Goal: Transaction & Acquisition: Purchase product/service

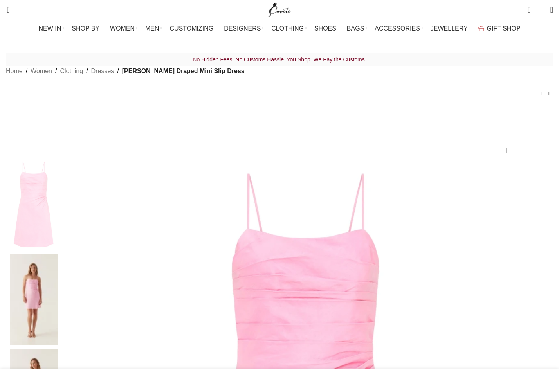
click at [58, 254] on img at bounding box center [34, 299] width 48 height 91
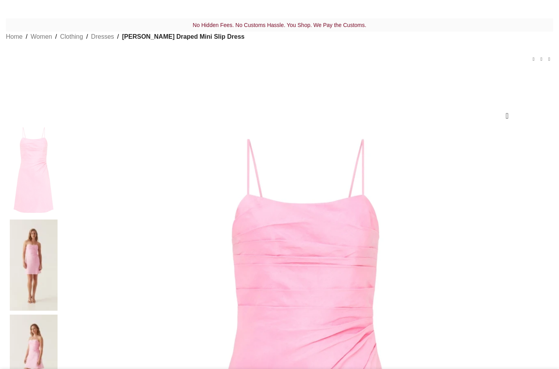
click at [58, 315] on img at bounding box center [34, 360] width 48 height 91
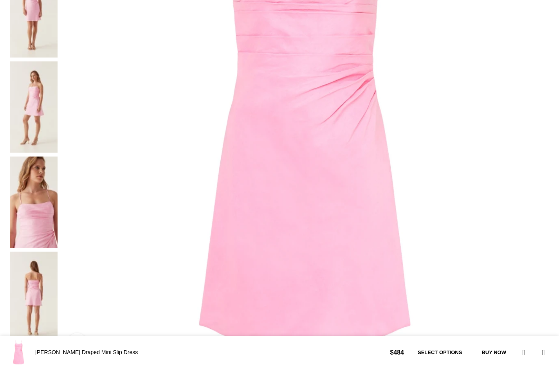
scroll to position [247, 0]
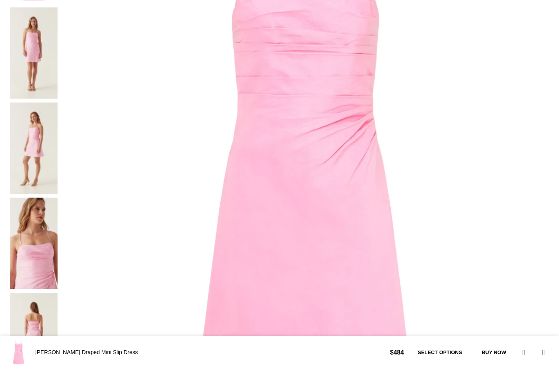
click at [58, 198] on img at bounding box center [34, 243] width 48 height 91
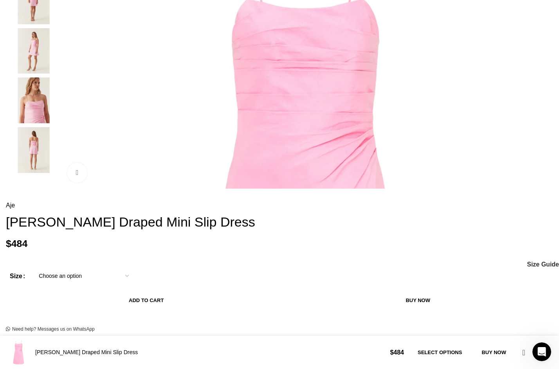
scroll to position [0, 0]
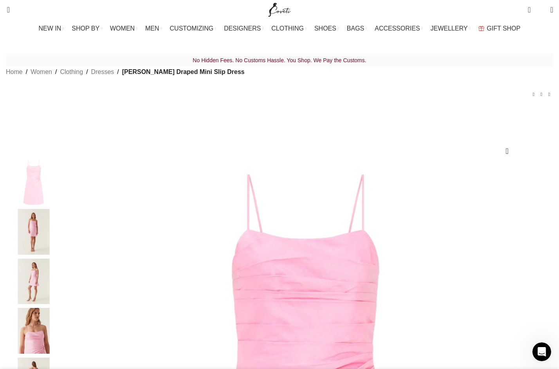
click at [58, 233] on img "2 / 5" at bounding box center [34, 232] width 48 height 46
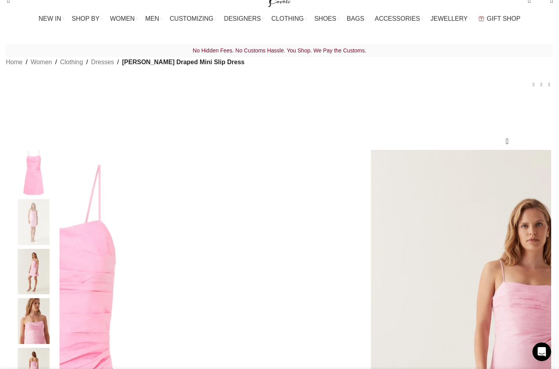
select select "6uk"
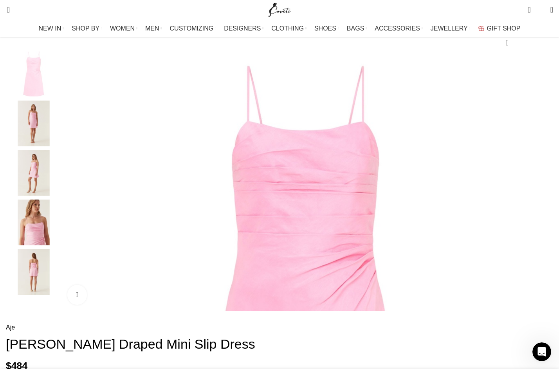
scroll to position [113, 0]
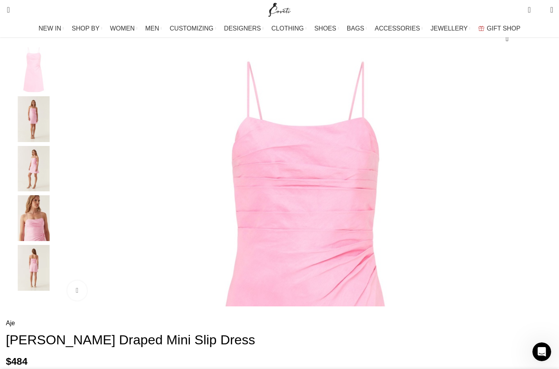
click at [58, 216] on img "4 / 5" at bounding box center [34, 218] width 48 height 46
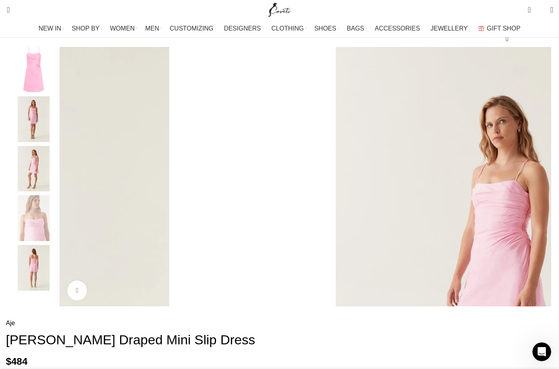
scroll to position [0, 247]
click at [542, 186] on div "Next slide" at bounding box center [552, 177] width 20 height 20
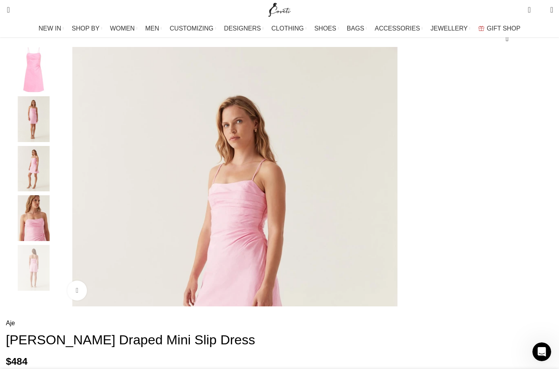
click at [542, 186] on div "Next slide" at bounding box center [552, 177] width 20 height 20
click at [69, 186] on div "Previous slide" at bounding box center [60, 177] width 20 height 20
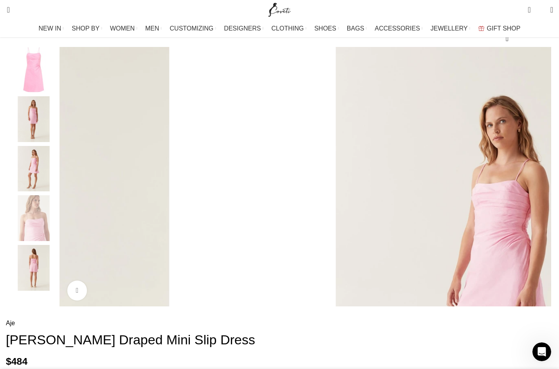
click at [69, 186] on div "Previous slide" at bounding box center [60, 177] width 20 height 20
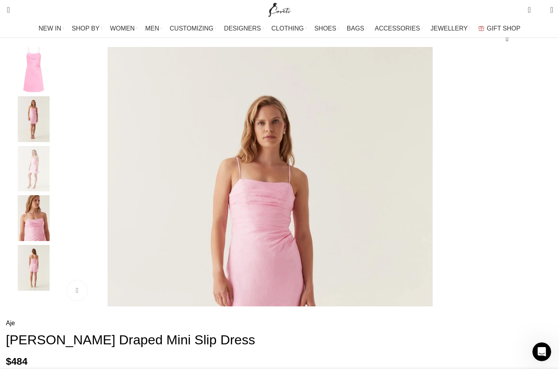
click at [69, 186] on div "Previous slide" at bounding box center [60, 177] width 20 height 20
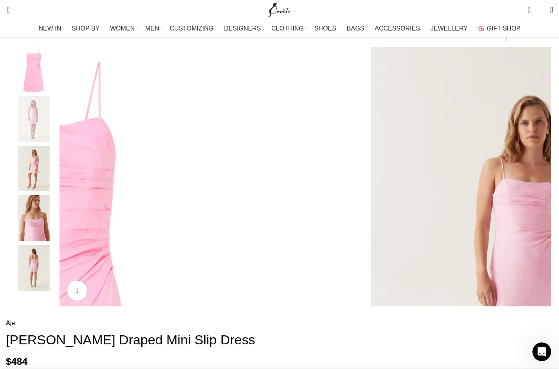
click at [69, 186] on div "Previous slide" at bounding box center [60, 177] width 20 height 20
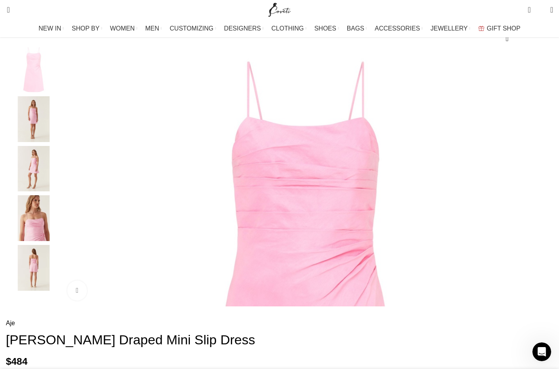
click at [69, 186] on div "Previous slide" at bounding box center [60, 177] width 20 height 20
click at [542, 186] on div "Next slide" at bounding box center [552, 177] width 20 height 20
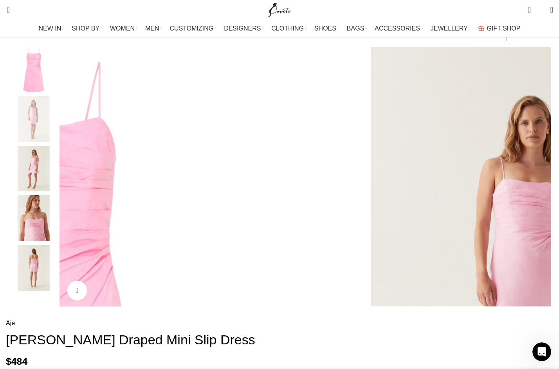
click at [542, 186] on div "Next slide" at bounding box center [552, 177] width 20 height 20
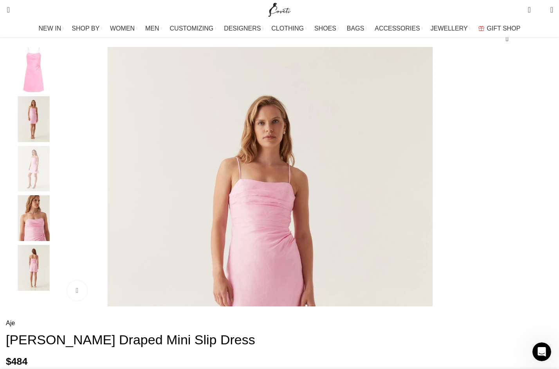
click at [542, 186] on div "Next slide" at bounding box center [552, 177] width 20 height 20
